Goal: Task Accomplishment & Management: Manage account settings

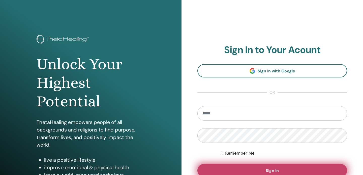
type input "**********"
click at [273, 168] on span "Sign In" at bounding box center [271, 170] width 13 height 5
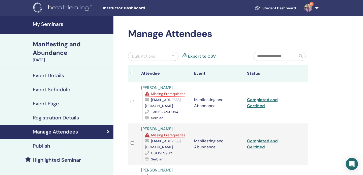
click at [49, 27] on h4 "My Seminars" at bounding box center [72, 24] width 78 height 6
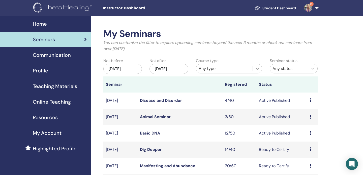
click at [257, 69] on icon at bounding box center [257, 69] width 3 height 2
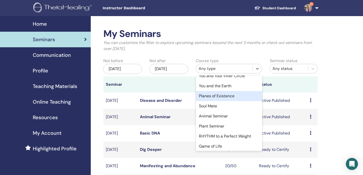
scroll to position [154, 0]
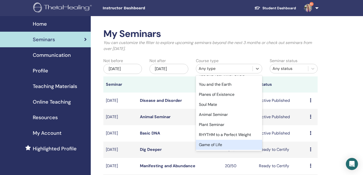
click at [209, 145] on div "Game of Life" at bounding box center [229, 145] width 66 height 10
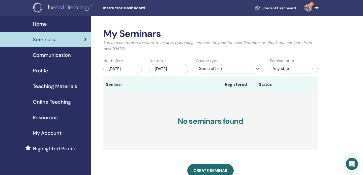
click at [125, 66] on div "[DATE]" at bounding box center [122, 69] width 39 height 10
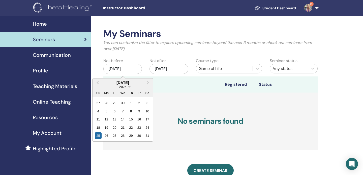
click at [128, 87] on span "Choose Date" at bounding box center [128, 86] width 3 height 3
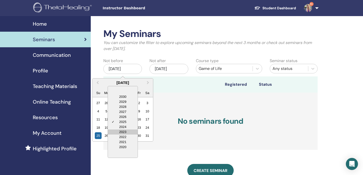
click at [124, 132] on div "2023" at bounding box center [123, 132] width 30 height 5
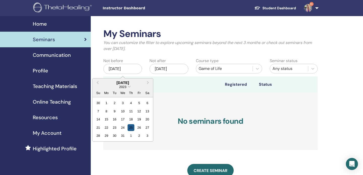
click at [131, 128] on div "25" at bounding box center [130, 127] width 7 height 7
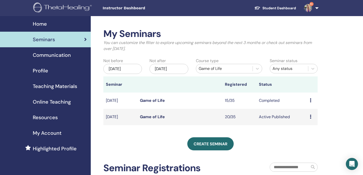
click at [156, 118] on link "Game of Life" at bounding box center [152, 116] width 25 height 5
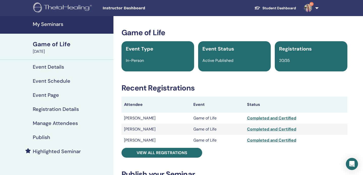
click at [49, 95] on h4 "Event Page" at bounding box center [46, 95] width 26 height 6
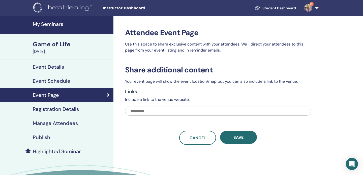
click at [47, 64] on h4 "Event Details" at bounding box center [48, 67] width 31 height 6
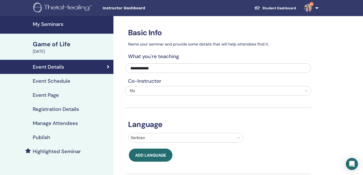
click at [41, 136] on h4 "Publish" at bounding box center [41, 137] width 17 height 6
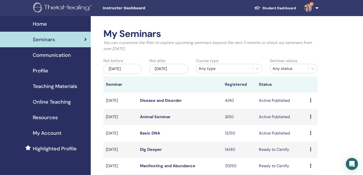
click at [127, 69] on div "[DATE]" at bounding box center [122, 69] width 39 height 10
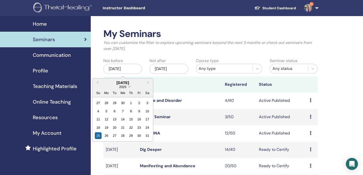
click at [129, 88] on span "Choose Date" at bounding box center [128, 86] width 3 height 3
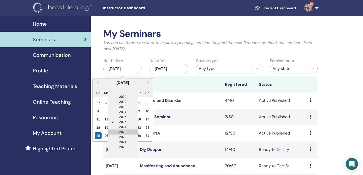
click at [124, 131] on div "2023" at bounding box center [123, 132] width 30 height 5
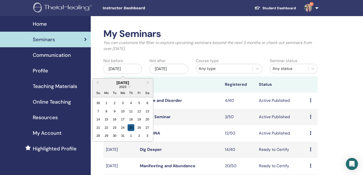
click at [130, 127] on div "25" at bounding box center [130, 127] width 7 height 7
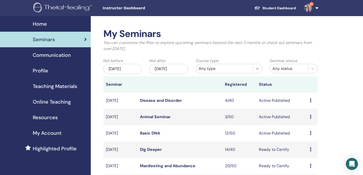
click at [258, 69] on icon at bounding box center [257, 68] width 5 height 5
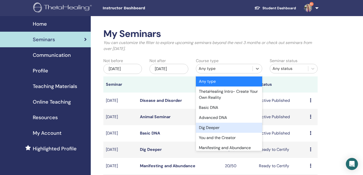
scroll to position [154, 0]
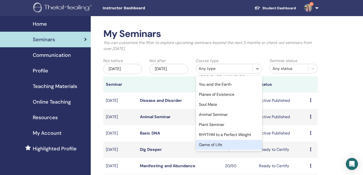
click at [210, 147] on div "Game of Life" at bounding box center [229, 145] width 66 height 10
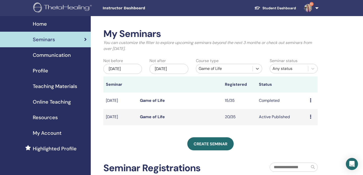
click at [156, 100] on link "Game of Life" at bounding box center [152, 100] width 25 height 5
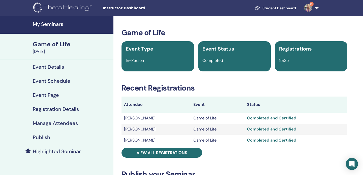
click at [43, 138] on h4 "Publish" at bounding box center [41, 137] width 17 height 6
click at [47, 25] on h4 "My Seminars" at bounding box center [72, 24] width 78 height 6
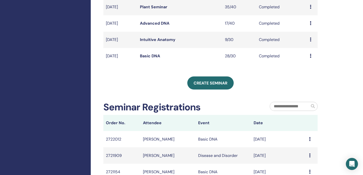
scroll to position [221, 0]
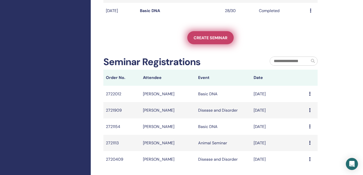
click at [213, 39] on span "Create seminar" at bounding box center [210, 37] width 34 height 5
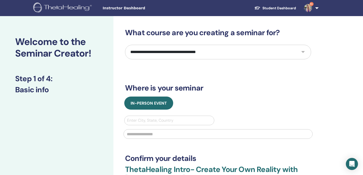
click at [229, 54] on select "**********" at bounding box center [218, 52] width 186 height 15
select select "**"
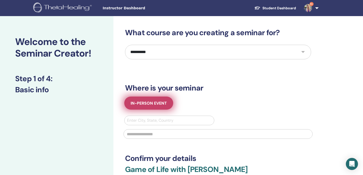
click at [155, 103] on span "In-Person Event" at bounding box center [148, 103] width 36 height 5
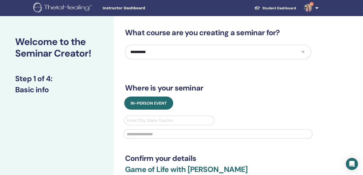
click at [155, 122] on div at bounding box center [169, 120] width 84 height 7
type input "********"
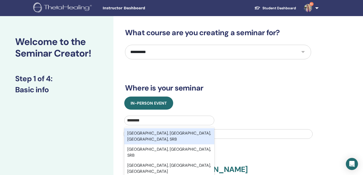
click at [166, 134] on div "Belgrade, Belgrade City, Central Serbia, SRB" at bounding box center [169, 136] width 90 height 16
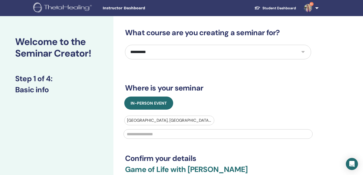
click at [166, 134] on input "text" at bounding box center [217, 134] width 189 height 10
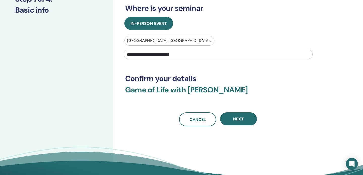
scroll to position [81, 0]
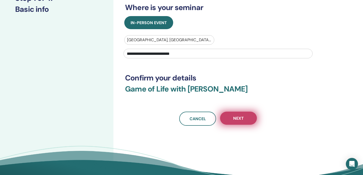
type input "**********"
click at [243, 120] on span "Next" at bounding box center [238, 118] width 11 height 5
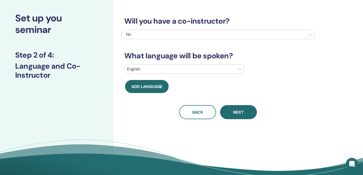
scroll to position [0, 0]
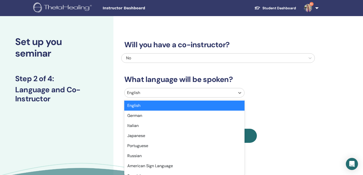
click at [161, 94] on div at bounding box center [180, 92] width 106 height 7
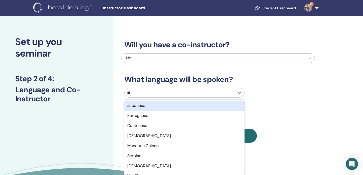
type input "***"
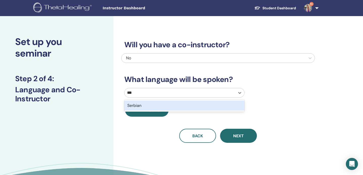
click at [149, 106] on div "Serbian" at bounding box center [184, 106] width 120 height 10
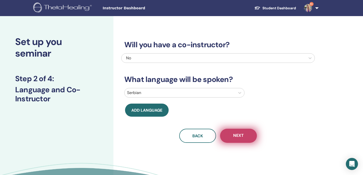
click at [239, 138] on span "Next" at bounding box center [238, 136] width 11 height 6
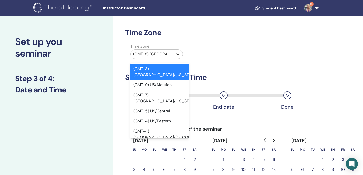
click at [174, 56] on div at bounding box center [177, 54] width 9 height 9
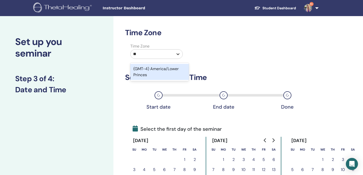
type input "*"
type input "********"
click at [173, 71] on div "(GMT+2) [GEOGRAPHIC_DATA]/[GEOGRAPHIC_DATA]" at bounding box center [159, 72] width 58 height 16
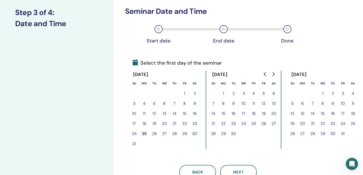
scroll to position [66, 0]
click at [271, 73] on icon "Go to next month" at bounding box center [273, 74] width 4 height 4
click at [342, 123] on button "21" at bounding box center [342, 124] width 10 height 10
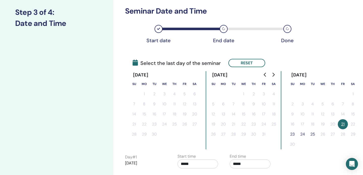
click at [293, 134] on button "23" at bounding box center [292, 134] width 10 height 10
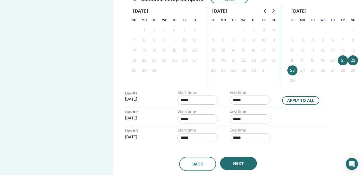
scroll to position [132, 0]
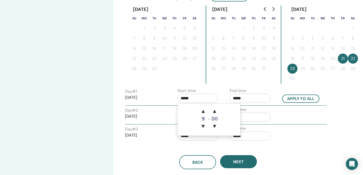
click at [191, 98] on input "*****" at bounding box center [197, 98] width 41 height 9
click at [202, 112] on span "▲" at bounding box center [203, 111] width 10 height 10
type input "*****"
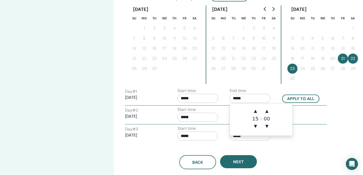
click at [238, 97] on input "*****" at bounding box center [249, 98] width 41 height 9
click at [256, 110] on span "▲" at bounding box center [255, 111] width 10 height 10
type input "*****"
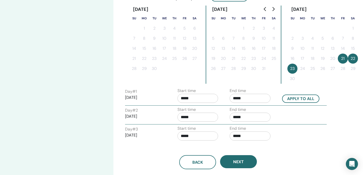
click at [315, 86] on div "Time Zone Time Zone (GMT+2) Europe/Belgrade Seminar Date and Time Start date En…" at bounding box center [234, 62] width 242 height 356
click at [303, 98] on button "Apply to all" at bounding box center [300, 99] width 37 height 8
type input "*****"
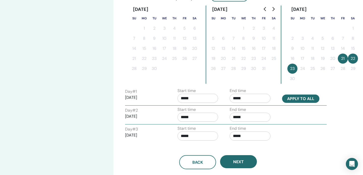
type input "*****"
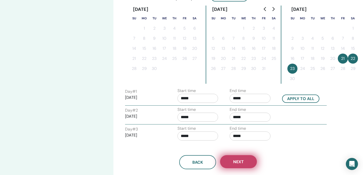
click at [240, 163] on span "Next" at bounding box center [238, 161] width 11 height 5
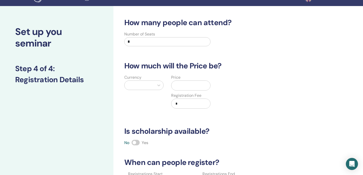
scroll to position [4, 0]
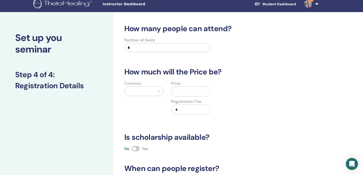
drag, startPoint x: 149, startPoint y: 47, endPoint x: 88, endPoint y: 46, distance: 60.7
click at [87, 47] on div "Set up you seminar Step 4 of 4 : Registration Details How many people can atten…" at bounding box center [181, 154] width 363 height 284
type input "**"
click at [158, 91] on icon at bounding box center [158, 92] width 3 height 2
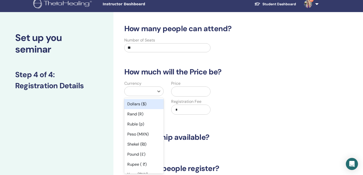
click at [139, 105] on div "Dollars ($)" at bounding box center [143, 104] width 39 height 10
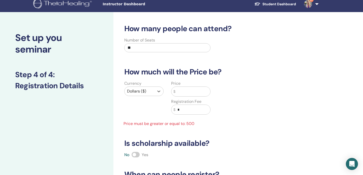
click at [193, 91] on input "text" at bounding box center [192, 92] width 35 height 10
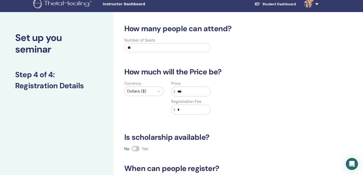
type input "***"
click at [243, 120] on div "Currency Dollars ($) Price $ *** Registration Fee $ *" at bounding box center [213, 101] width 193 height 40
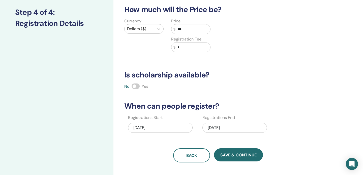
scroll to position [68, 0]
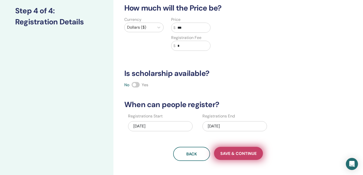
click at [232, 154] on span "Save & Continue" at bounding box center [238, 153] width 36 height 5
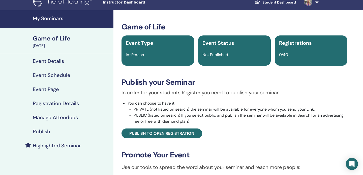
scroll to position [5, 0]
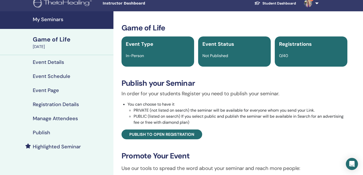
click at [41, 132] on h4 "Publish" at bounding box center [41, 133] width 17 height 6
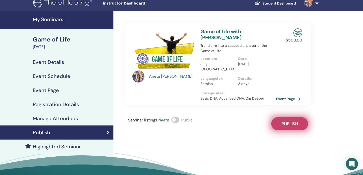
click at [293, 121] on span "Publish" at bounding box center [289, 123] width 16 height 5
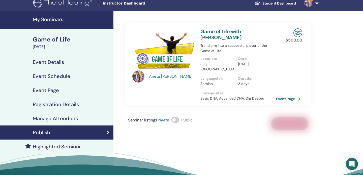
drag, startPoint x: 289, startPoint y: 94, endPoint x: 300, endPoint y: 2, distance: 93.3
click at [0, 0] on body "Instructor Dashboard Student Dashboard 9+ AD [PERSON_NAME] My ThetaLearning My …" at bounding box center [181, 82] width 363 height 175
click at [54, 18] on h4 "My Seminars" at bounding box center [72, 19] width 78 height 6
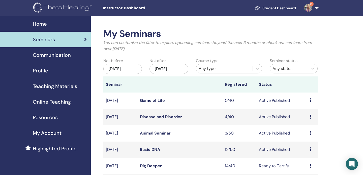
click at [121, 70] on div "[DATE]" at bounding box center [122, 69] width 39 height 10
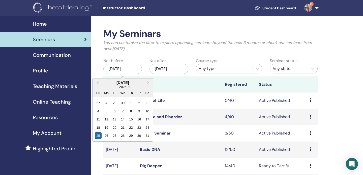
click at [128, 88] on div "2025" at bounding box center [122, 87] width 60 height 4
click at [129, 87] on span "Choose Date" at bounding box center [128, 86] width 3 height 3
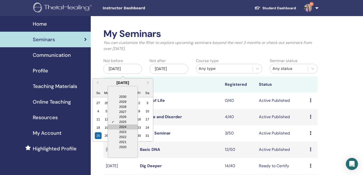
click at [123, 127] on div "2024" at bounding box center [123, 127] width 30 height 5
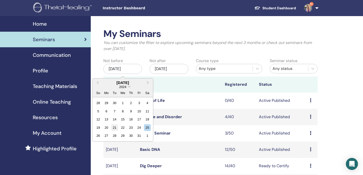
click at [117, 128] on div "21" at bounding box center [114, 127] width 7 height 7
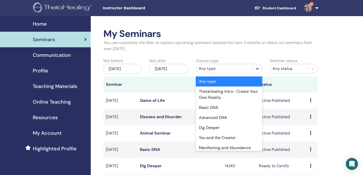
click at [258, 69] on icon at bounding box center [257, 68] width 5 height 5
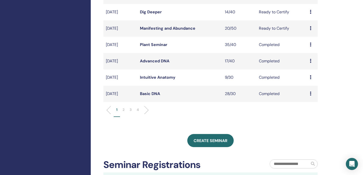
scroll to position [160, 0]
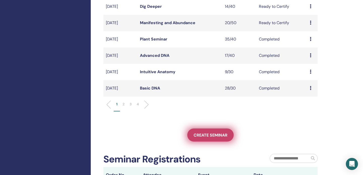
click at [206, 137] on span "Create seminar" at bounding box center [210, 135] width 34 height 5
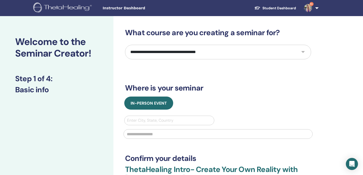
click at [262, 51] on select "**********" at bounding box center [218, 52] width 186 height 15
select select "***"
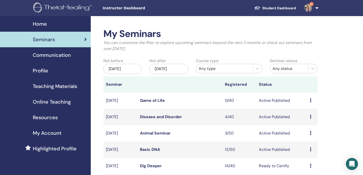
click at [134, 69] on div "[DATE]" at bounding box center [122, 69] width 39 height 10
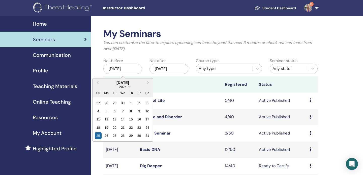
click at [130, 88] on div "2025" at bounding box center [122, 87] width 60 height 4
click at [127, 87] on div "2025" at bounding box center [122, 87] width 60 height 4
click at [131, 88] on div "2025" at bounding box center [122, 87] width 60 height 4
click at [129, 86] on span "Choose Date" at bounding box center [128, 86] width 3 height 3
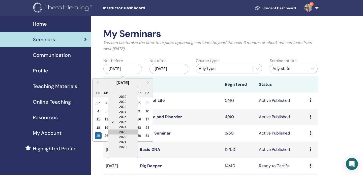
click at [123, 131] on div "2023" at bounding box center [123, 132] width 30 height 5
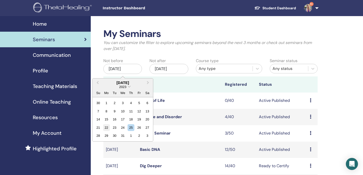
click at [106, 127] on div "22" at bounding box center [106, 127] width 7 height 7
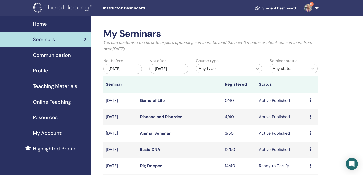
click at [257, 69] on icon at bounding box center [257, 69] width 3 height 2
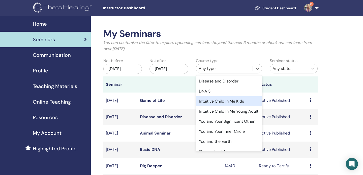
scroll to position [98, 0]
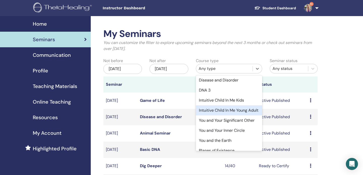
click at [227, 110] on div "Intuitive Child In Me Young Adult" at bounding box center [229, 111] width 66 height 10
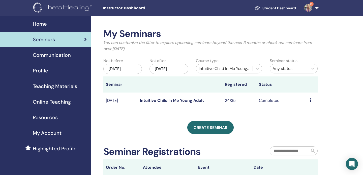
click at [177, 99] on link "Intuitive Child In Me Young Adult" at bounding box center [172, 100] width 64 height 5
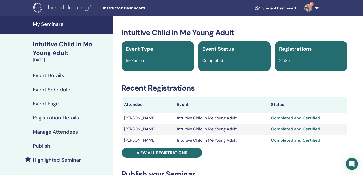
click at [41, 147] on h4 "Publish" at bounding box center [41, 146] width 17 height 6
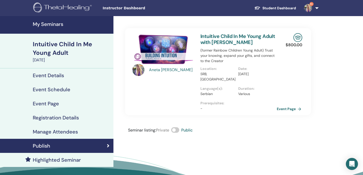
click at [283, 105] on link "Event Page" at bounding box center [290, 109] width 26 height 8
click at [46, 77] on h4 "Event Details" at bounding box center [48, 76] width 31 height 6
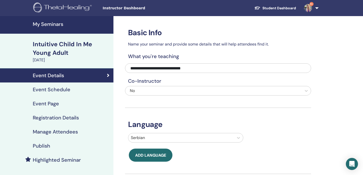
click at [50, 91] on h4 "Event Schedule" at bounding box center [52, 90] width 38 height 6
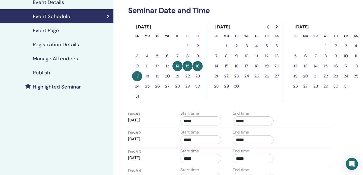
scroll to position [78, 0]
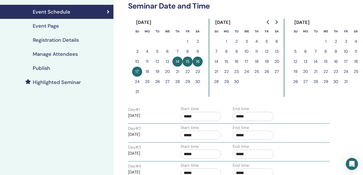
click at [53, 39] on h4 "Registration Details" at bounding box center [56, 40] width 46 height 6
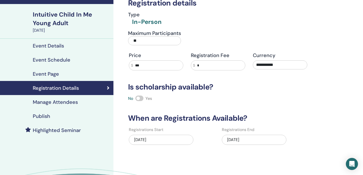
scroll to position [29, 0]
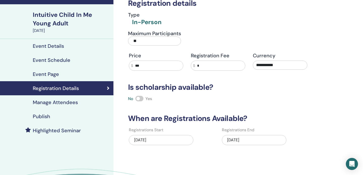
click at [44, 74] on h4 "Event Page" at bounding box center [46, 74] width 26 height 6
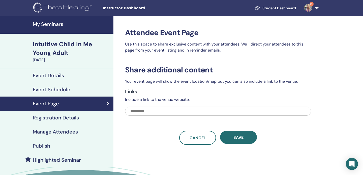
click at [46, 27] on h4 "My Seminars" at bounding box center [72, 24] width 78 height 6
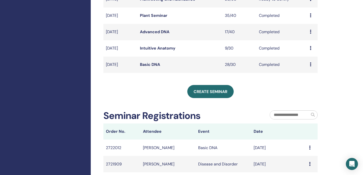
scroll to position [184, 0]
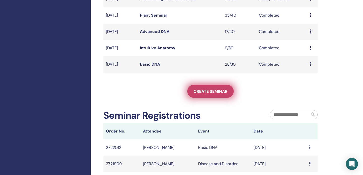
click at [207, 94] on span "Create seminar" at bounding box center [210, 91] width 34 height 5
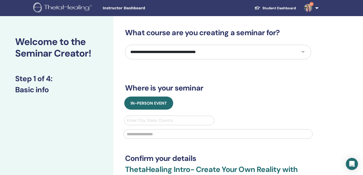
click at [229, 54] on select "**********" at bounding box center [218, 52] width 186 height 15
select select "***"
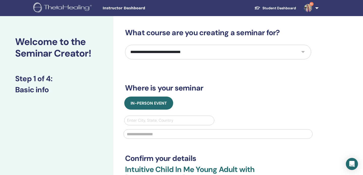
click at [152, 120] on div at bounding box center [169, 120] width 84 height 7
type input "********"
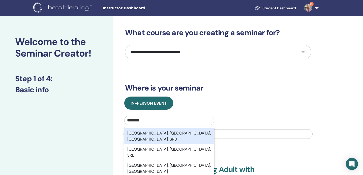
click at [152, 135] on div "[GEOGRAPHIC_DATA], [GEOGRAPHIC_DATA], [GEOGRAPHIC_DATA], SRB" at bounding box center [169, 136] width 90 height 16
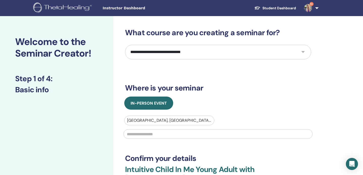
click at [158, 135] on input "text" at bounding box center [217, 134] width 189 height 10
type input "**********"
click at [209, 107] on div "In-Person Event" at bounding box center [217, 103] width 193 height 13
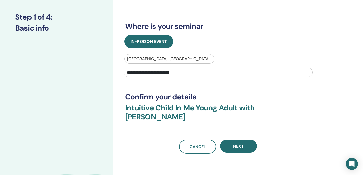
scroll to position [62, 0]
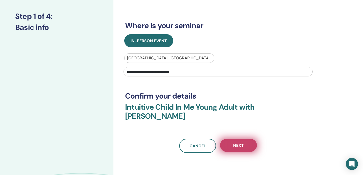
click at [247, 147] on button "Next" at bounding box center [238, 145] width 37 height 13
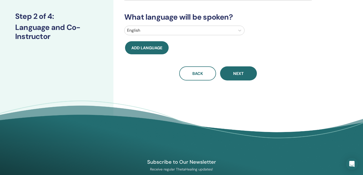
scroll to position [0, 0]
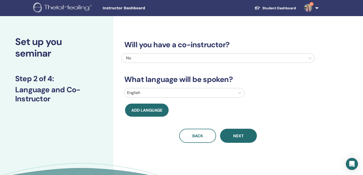
click at [168, 94] on div at bounding box center [180, 92] width 106 height 7
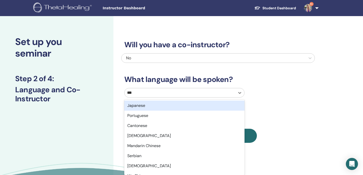
type input "****"
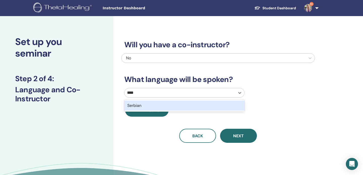
click at [153, 105] on div "Serbian" at bounding box center [184, 106] width 120 height 10
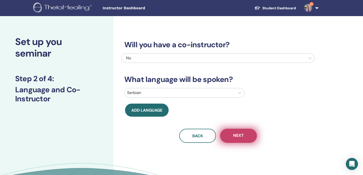
click at [242, 135] on span "Next" at bounding box center [238, 136] width 11 height 6
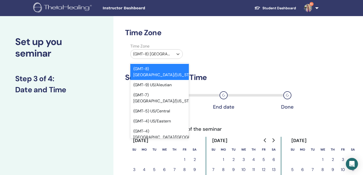
click at [170, 54] on div at bounding box center [152, 54] width 38 height 7
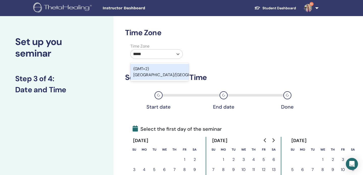
type input "******"
click at [180, 70] on div "(GMT+2) Europe/Belgrade" at bounding box center [159, 72] width 58 height 16
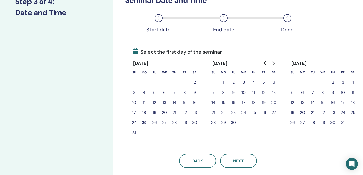
scroll to position [78, 0]
click at [273, 63] on icon "Go to next month" at bounding box center [273, 63] width 4 height 4
click at [332, 123] on button "27" at bounding box center [332, 123] width 10 height 10
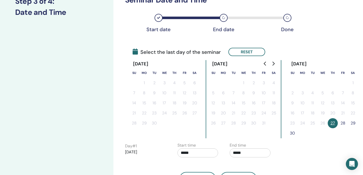
click at [292, 133] on button "30" at bounding box center [292, 133] width 10 height 10
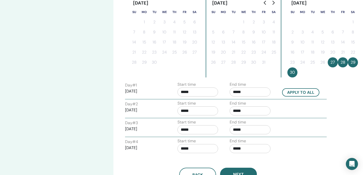
scroll to position [140, 0]
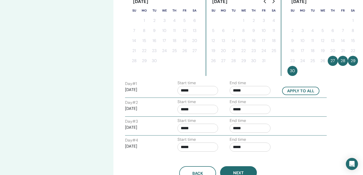
click at [188, 90] on input "*****" at bounding box center [197, 90] width 41 height 9
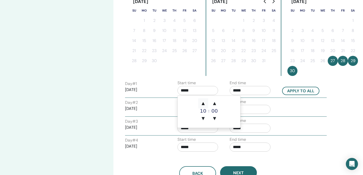
click at [203, 103] on span "▲" at bounding box center [203, 103] width 10 height 10
type input "*****"
click at [242, 89] on input "*****" at bounding box center [249, 90] width 41 height 9
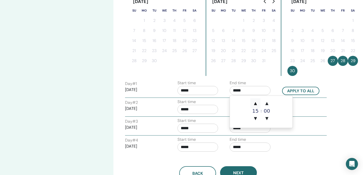
click at [255, 103] on span "▲" at bounding box center [255, 103] width 10 height 10
type input "*****"
click at [309, 90] on button "Apply to all" at bounding box center [300, 91] width 37 height 8
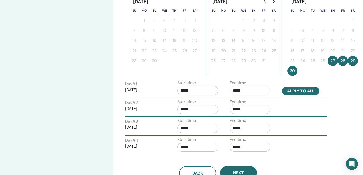
type input "*****"
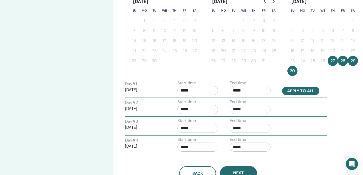
type input "*****"
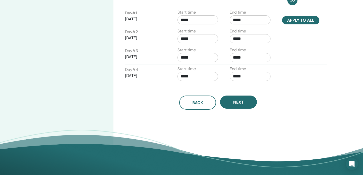
scroll to position [212, 0]
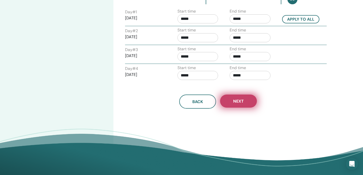
click at [244, 98] on button "Next" at bounding box center [238, 101] width 37 height 13
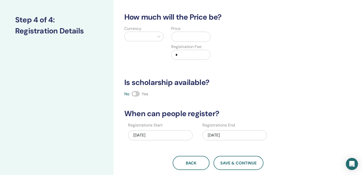
scroll to position [58, 0]
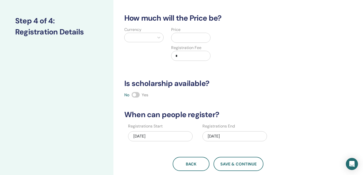
click at [154, 38] on div at bounding box center [139, 37] width 30 height 9
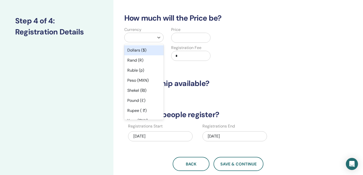
click at [141, 50] on div "Dollars ($)" at bounding box center [143, 50] width 39 height 10
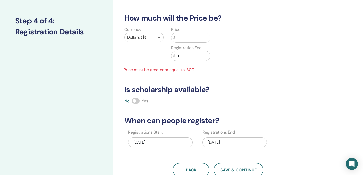
click at [183, 39] on input "text" at bounding box center [192, 38] width 35 height 10
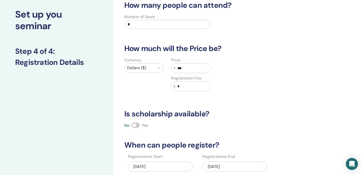
scroll to position [0, 0]
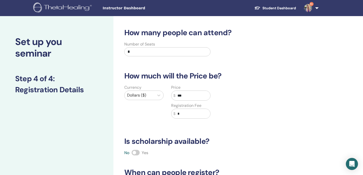
type input "***"
click at [135, 53] on input "*" at bounding box center [167, 51] width 86 height 9
type input "**"
click at [250, 152] on div "No Yes" at bounding box center [217, 153] width 193 height 6
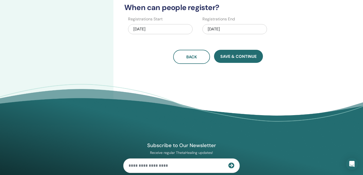
scroll to position [174, 0]
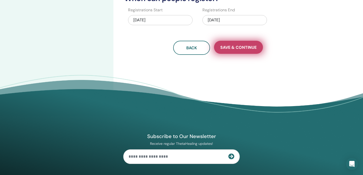
click at [242, 47] on span "Save & Continue" at bounding box center [238, 47] width 36 height 5
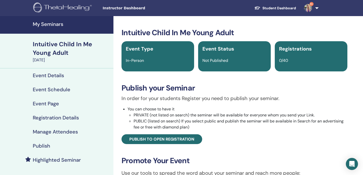
click at [41, 145] on h4 "Publish" at bounding box center [41, 146] width 17 height 6
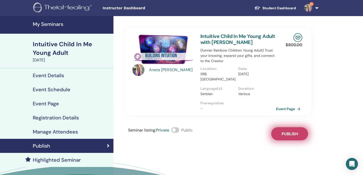
click at [291, 131] on span "Publish" at bounding box center [289, 133] width 16 height 5
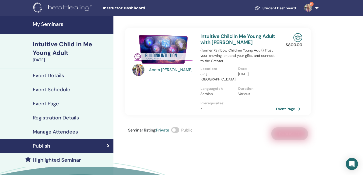
drag, startPoint x: 290, startPoint y: 104, endPoint x: 292, endPoint y: 9, distance: 94.5
click at [0, 0] on body "Instructor Dashboard Student Dashboard 9+ AD Aneta Dimitrovski My ThetaLearning…" at bounding box center [181, 87] width 363 height 175
click at [46, 26] on h4 "My Seminars" at bounding box center [72, 24] width 78 height 6
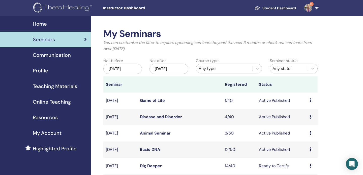
click at [165, 116] on link "Disease and Disorder" at bounding box center [161, 116] width 42 height 5
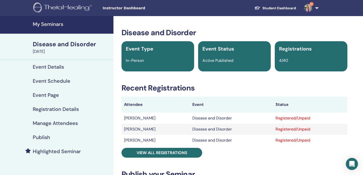
click at [46, 22] on h4 "My Seminars" at bounding box center [72, 24] width 78 height 6
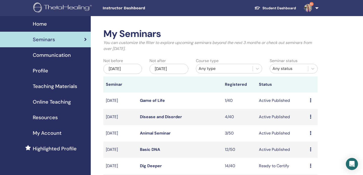
click at [169, 68] on div "[DATE]" at bounding box center [168, 69] width 39 height 10
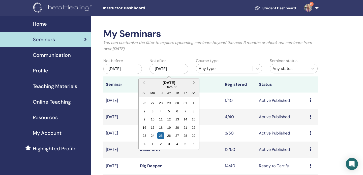
click at [194, 82] on span "Next Month" at bounding box center [194, 82] width 0 height 5
click at [177, 129] on div "25" at bounding box center [177, 127] width 7 height 7
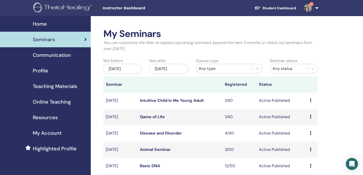
click at [169, 101] on link "Intuitive Child In Me Young Adult" at bounding box center [172, 100] width 64 height 5
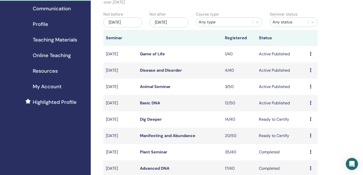
scroll to position [48, 0]
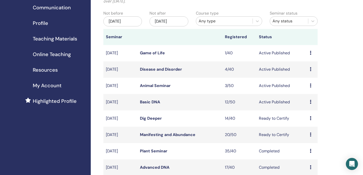
click at [150, 102] on link "Basic DNA" at bounding box center [150, 101] width 20 height 5
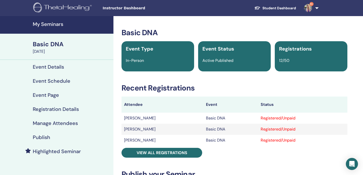
click at [48, 25] on h4 "My Seminars" at bounding box center [72, 24] width 78 height 6
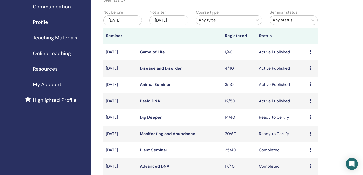
scroll to position [50, 0]
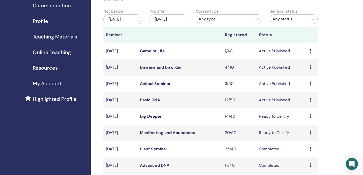
click at [169, 20] on div "[DATE]" at bounding box center [168, 19] width 39 height 10
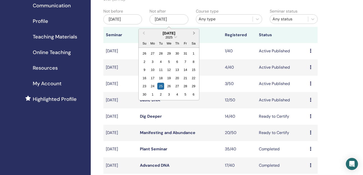
click at [194, 33] on span "Next Month" at bounding box center [194, 32] width 0 height 5
click at [179, 78] on div "25" at bounding box center [177, 78] width 7 height 7
